Goal: Transaction & Acquisition: Obtain resource

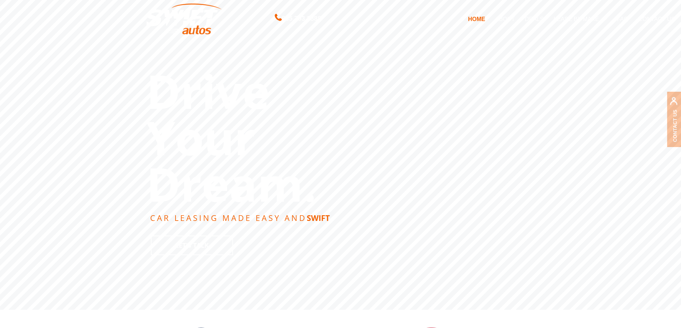
click at [534, 14] on link "DEALS" at bounding box center [533, 18] width 29 height 15
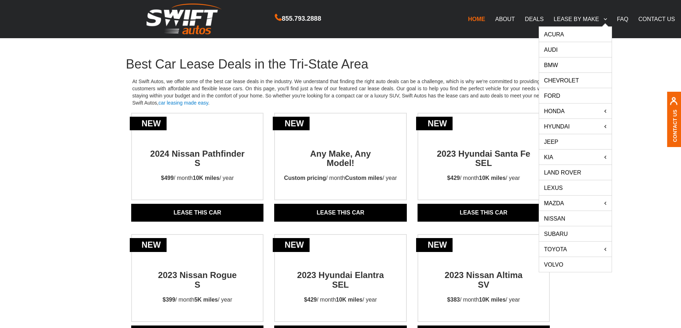
click at [566, 34] on link "Acura" at bounding box center [575, 34] width 73 height 15
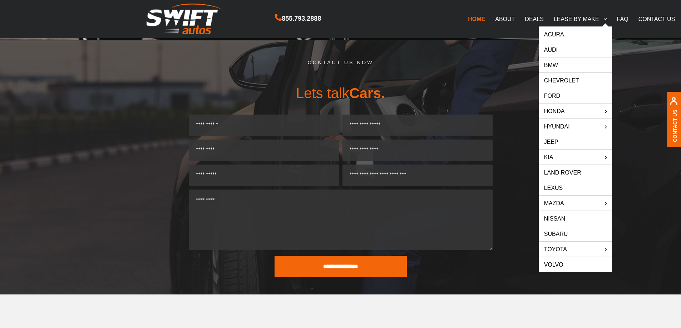
scroll to position [214, 0]
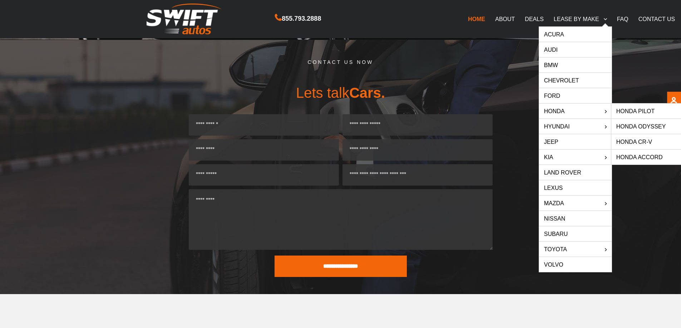
click at [642, 155] on link "Honda Accord" at bounding box center [647, 157] width 73 height 15
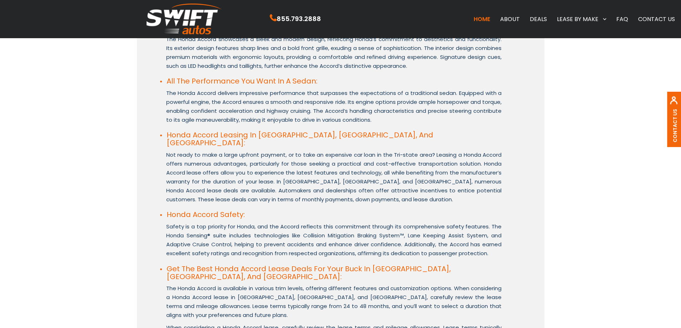
scroll to position [572, 0]
